Goal: Navigation & Orientation: Find specific page/section

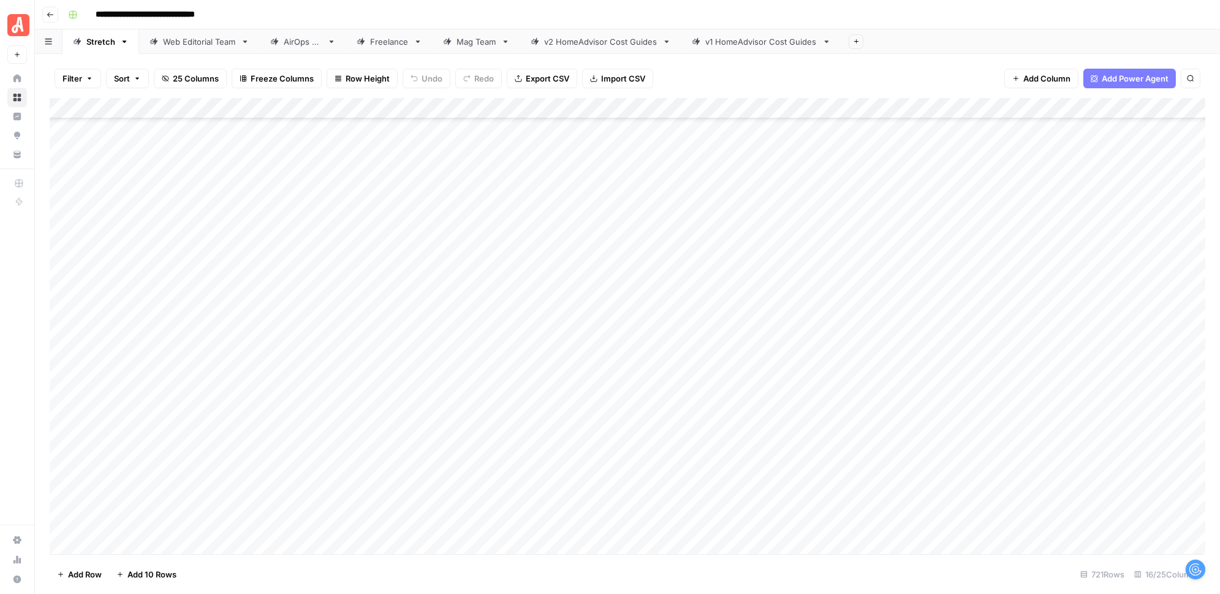
scroll to position [14600, 0]
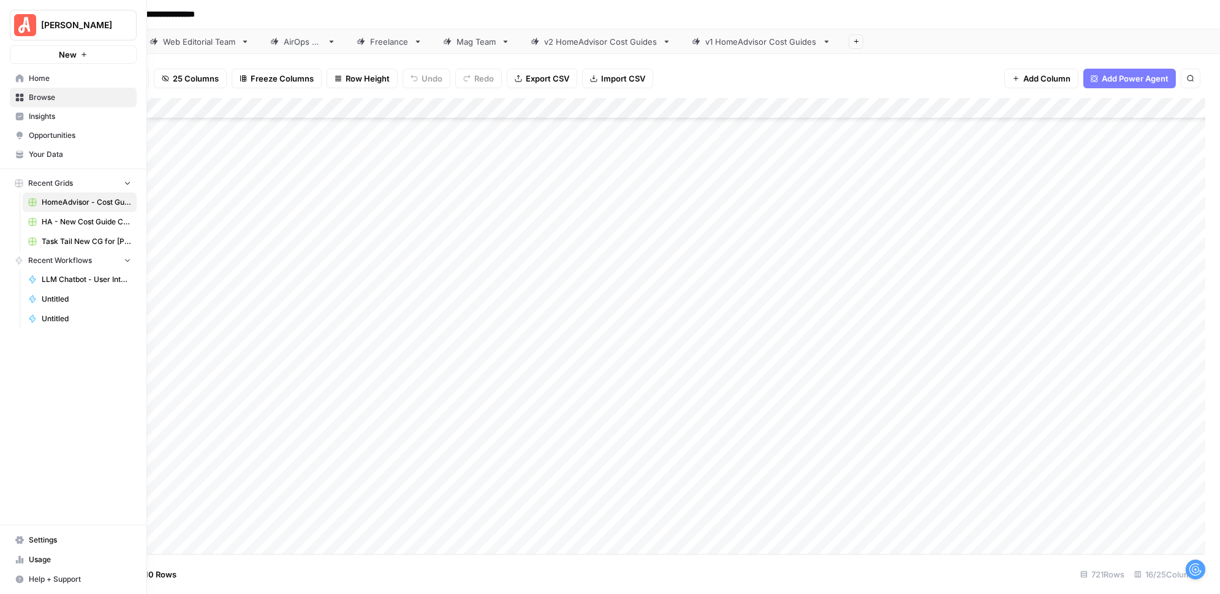
click at [42, 217] on span "HA - New Cost Guide Creation Grid" at bounding box center [86, 221] width 89 height 11
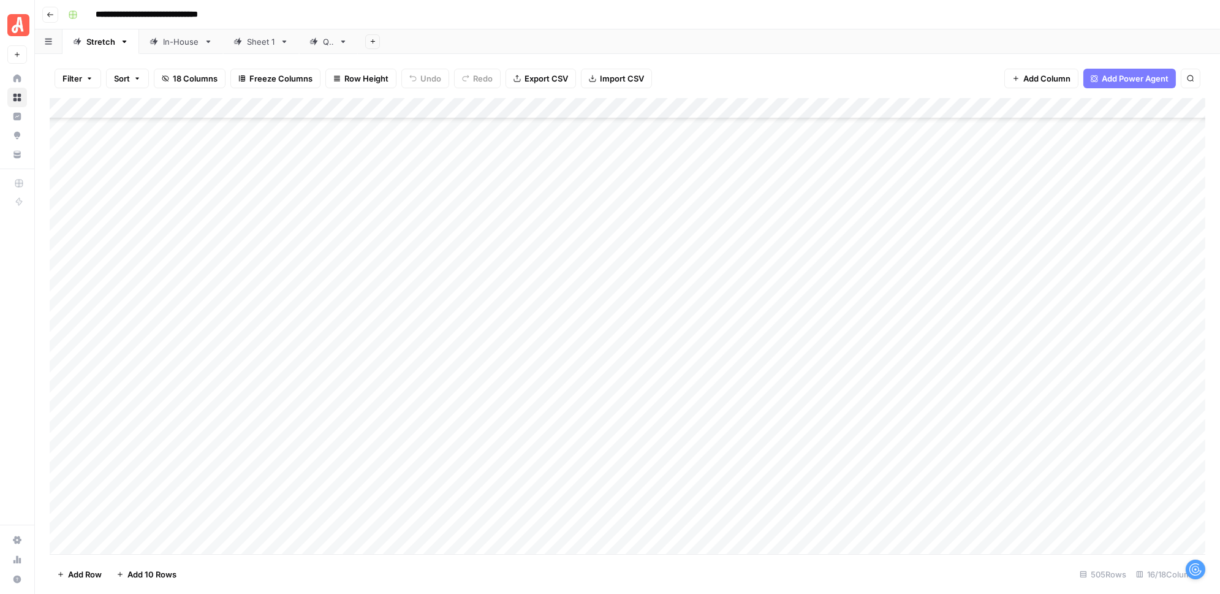
scroll to position [7102, 0]
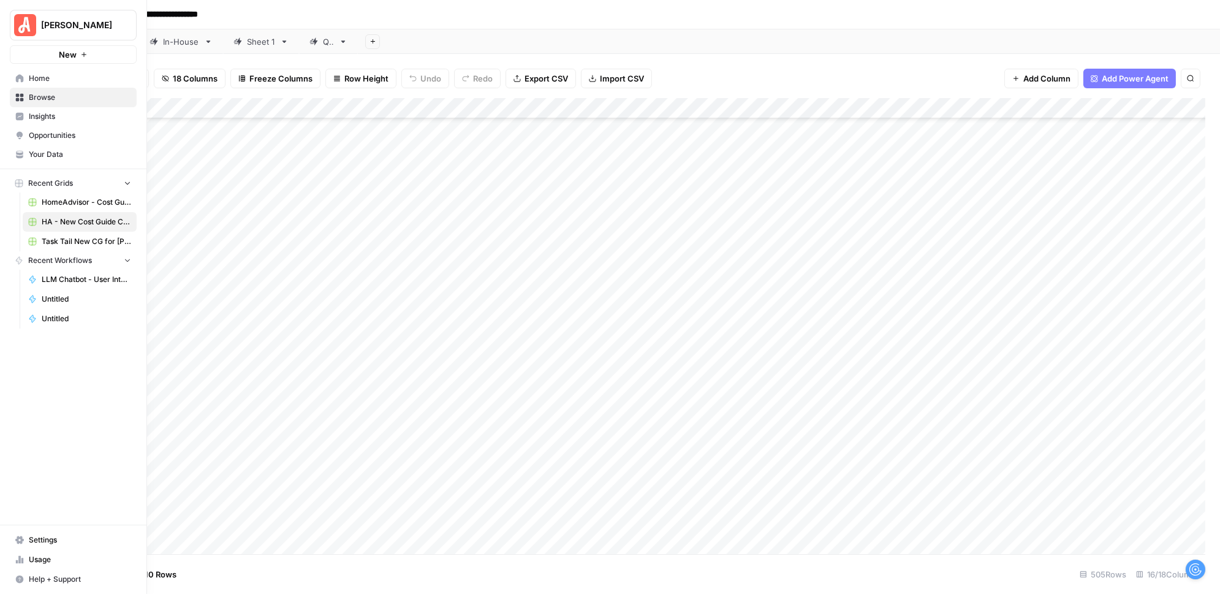
click at [50, 240] on span "Task Tail New CG for [PERSON_NAME] Grid" at bounding box center [86, 241] width 89 height 11
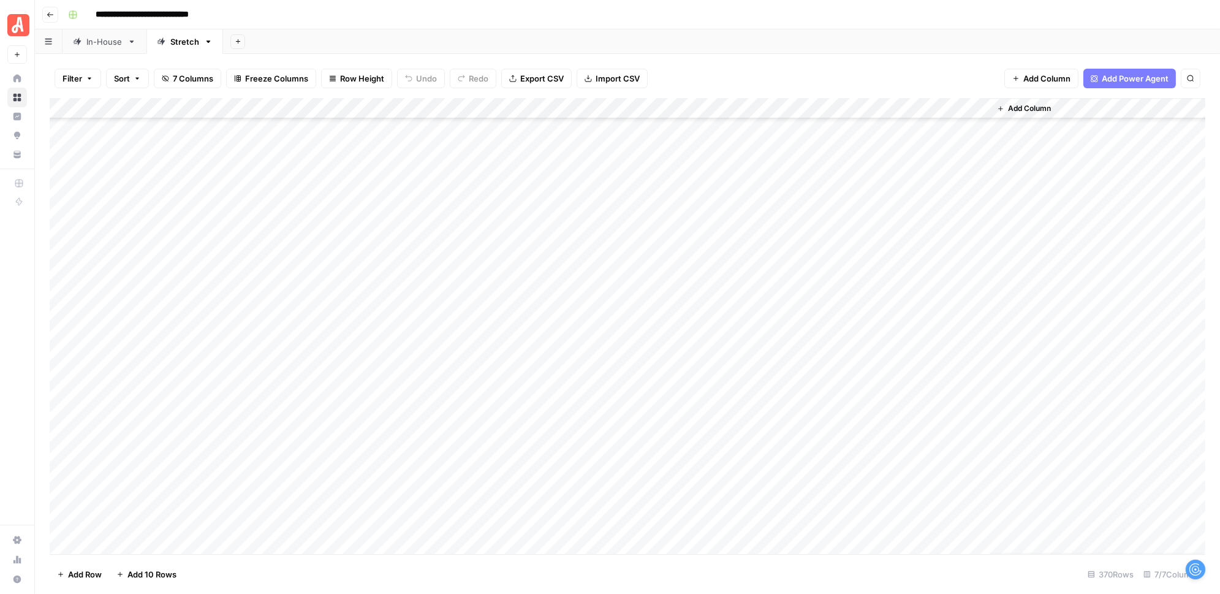
scroll to position [7290, 0]
